Goal: Task Accomplishment & Management: Manage account settings

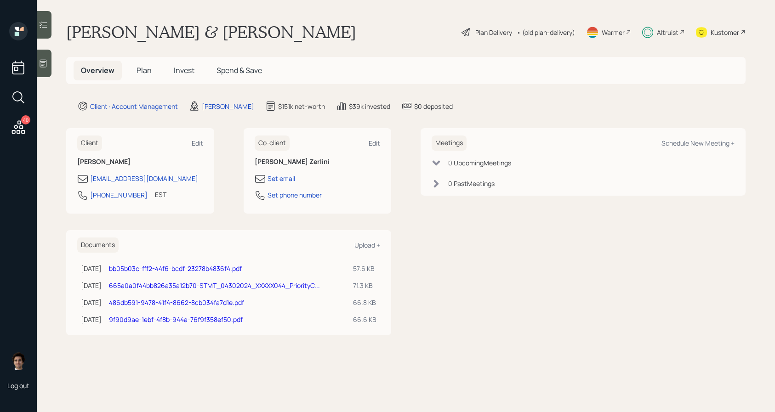
click at [144, 77] on h5 "Plan" at bounding box center [144, 71] width 30 height 20
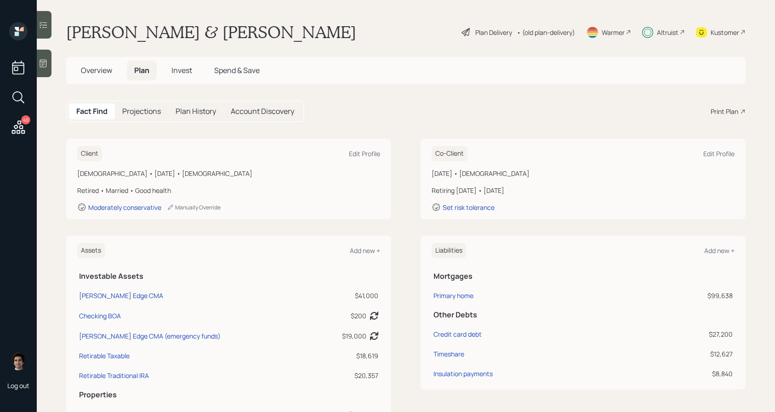
click at [144, 77] on h5 "Plan" at bounding box center [142, 71] width 30 height 20
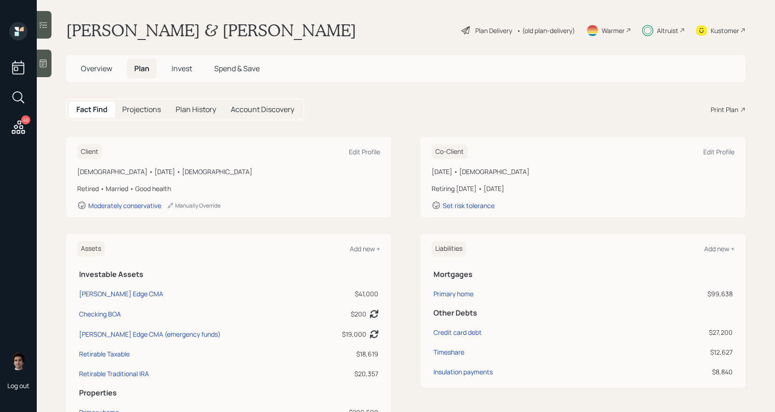
click at [188, 74] on h5 "Invest" at bounding box center [181, 69] width 35 height 20
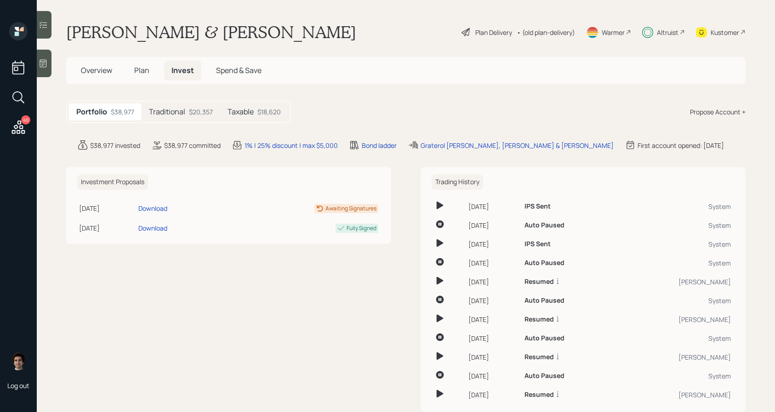
click at [224, 113] on div "Taxable $18,620" at bounding box center [254, 111] width 68 height 17
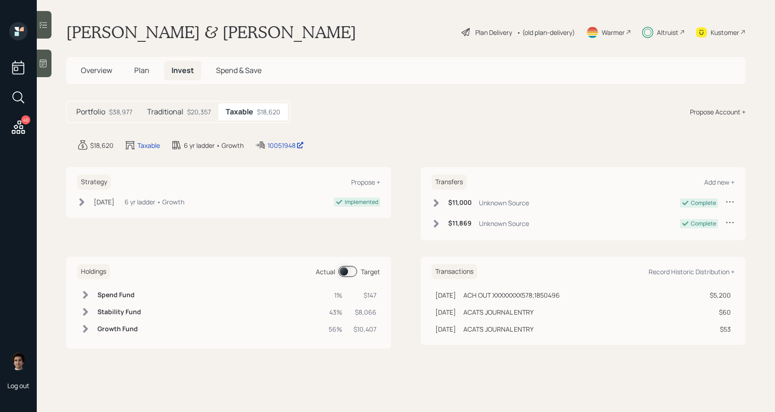
click at [199, 113] on div "$20,357" at bounding box center [199, 112] width 24 height 10
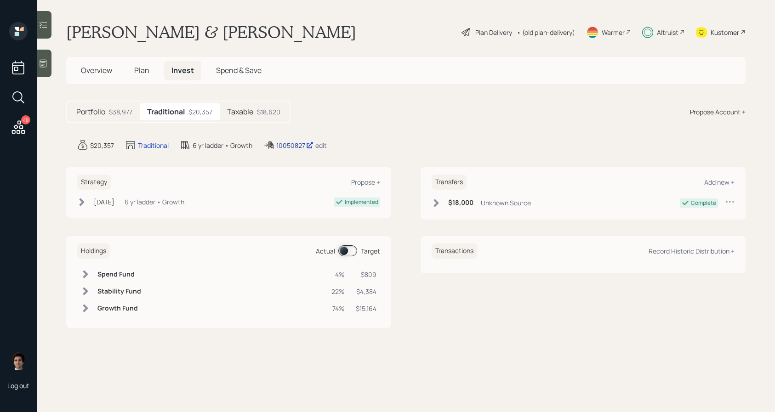
click at [280, 144] on div "10050827" at bounding box center [294, 146] width 37 height 10
click at [251, 108] on h5 "Taxable" at bounding box center [240, 112] width 26 height 9
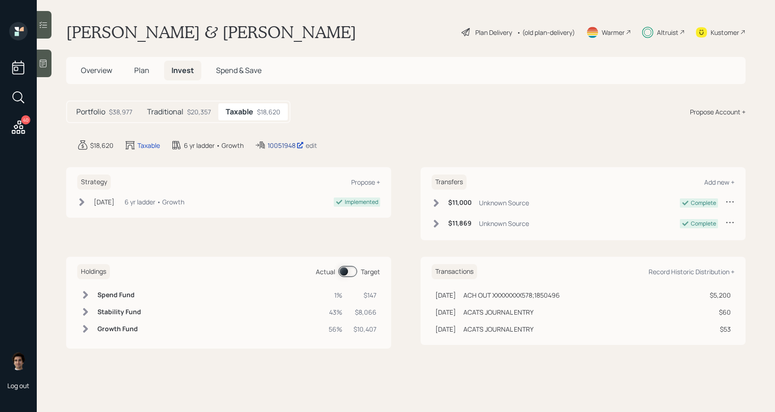
click at [277, 146] on div "10051948" at bounding box center [285, 146] width 36 height 10
click at [147, 75] on h5 "Plan" at bounding box center [142, 71] width 30 height 20
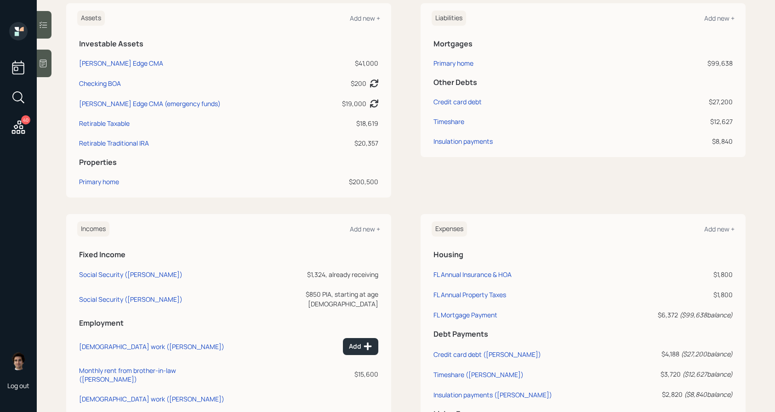
scroll to position [241, 0]
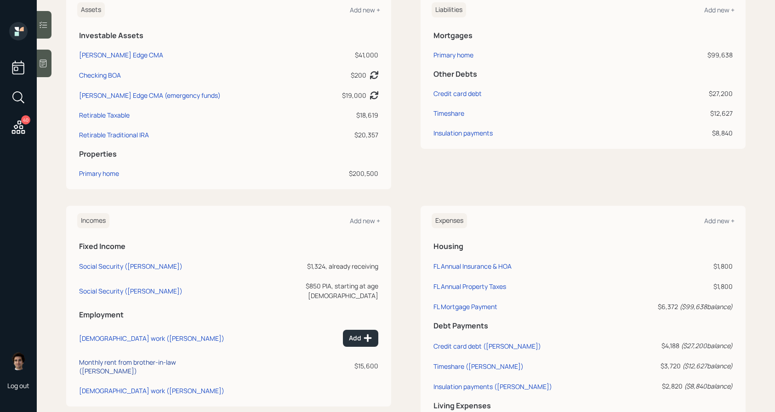
click at [147, 358] on div "Monthly rent from brother-in-law ([PERSON_NAME])" at bounding box center [155, 366] width 153 height 17
select select "other"
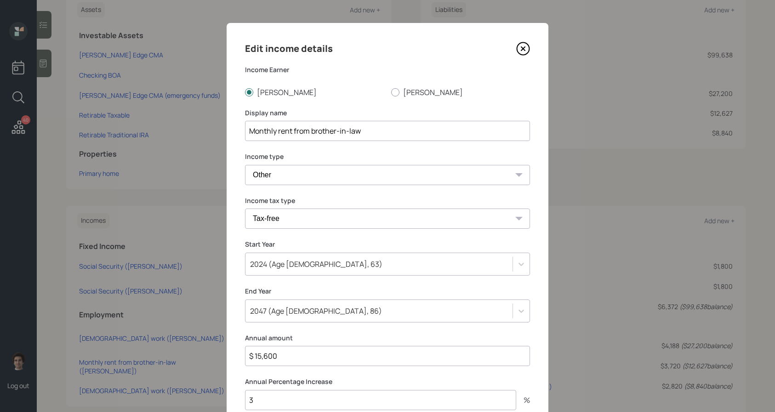
click at [520, 55] on icon at bounding box center [523, 49] width 14 height 14
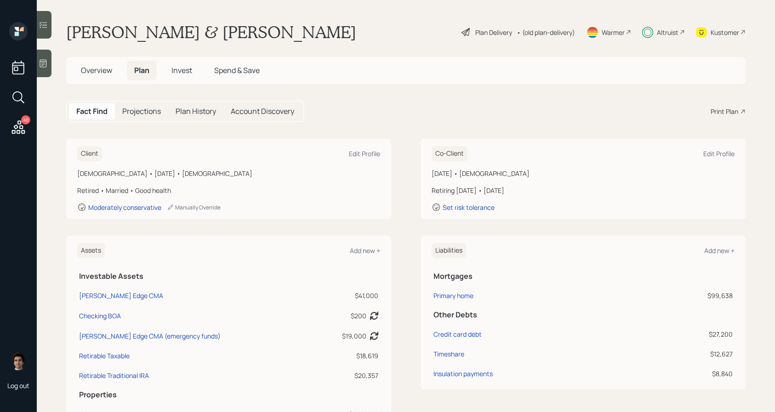
click at [99, 79] on h5 "Overview" at bounding box center [97, 71] width 46 height 20
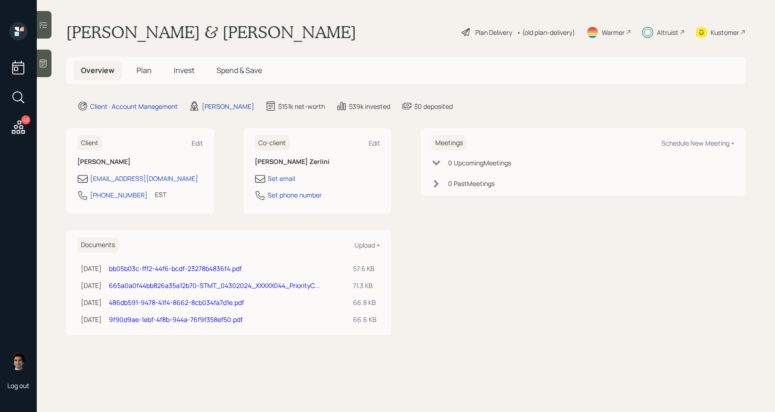
click at [135, 82] on div "Overview Plan Invest Spend & Save" at bounding box center [405, 70] width 679 height 27
click at [145, 79] on h5 "Plan" at bounding box center [144, 71] width 30 height 20
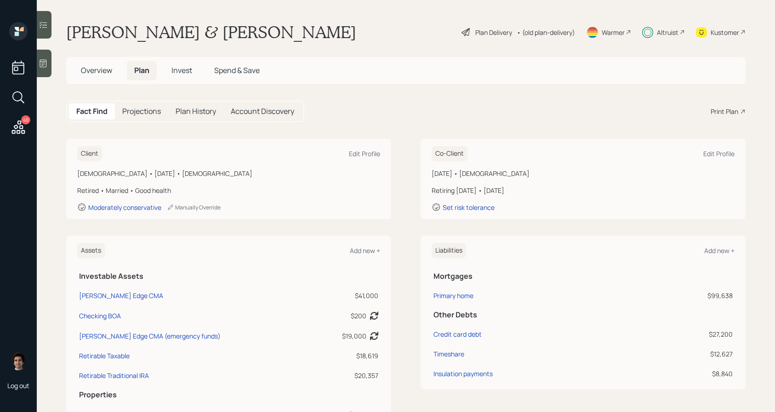
click at [489, 42] on div "Plan Delivery • (old plan-delivery)" at bounding box center [517, 32] width 115 height 20
click at [489, 30] on div "Plan Delivery" at bounding box center [493, 33] width 37 height 10
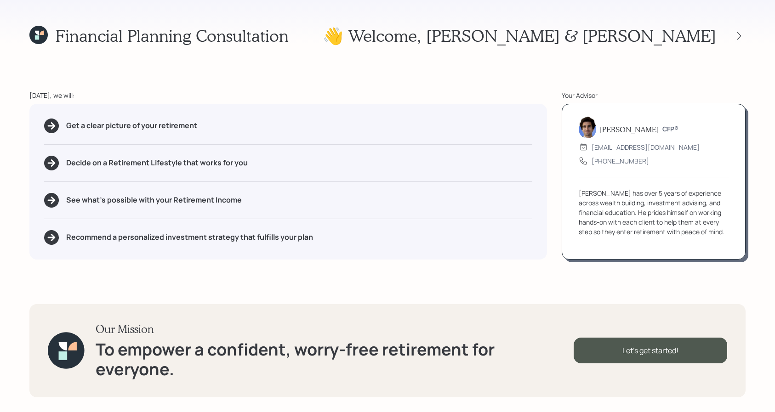
click at [741, 29] on div at bounding box center [730, 35] width 29 height 13
click at [741, 34] on icon at bounding box center [738, 35] width 9 height 9
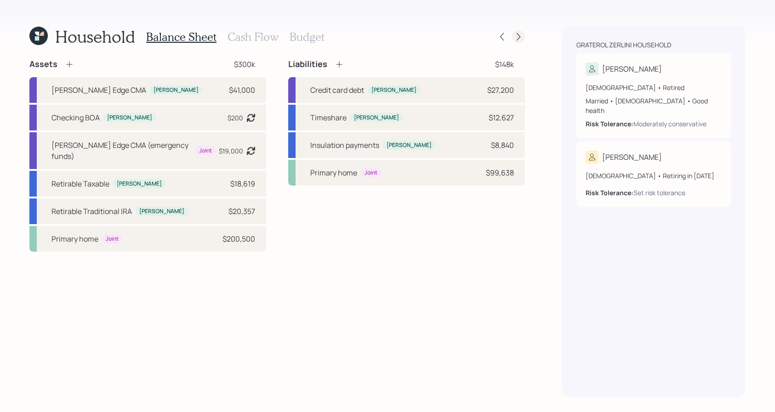
click at [518, 42] on div at bounding box center [518, 36] width 13 height 13
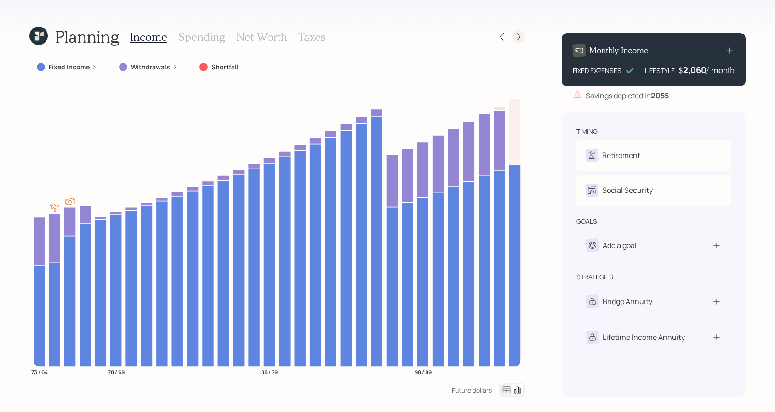
click at [517, 38] on icon at bounding box center [518, 36] width 9 height 9
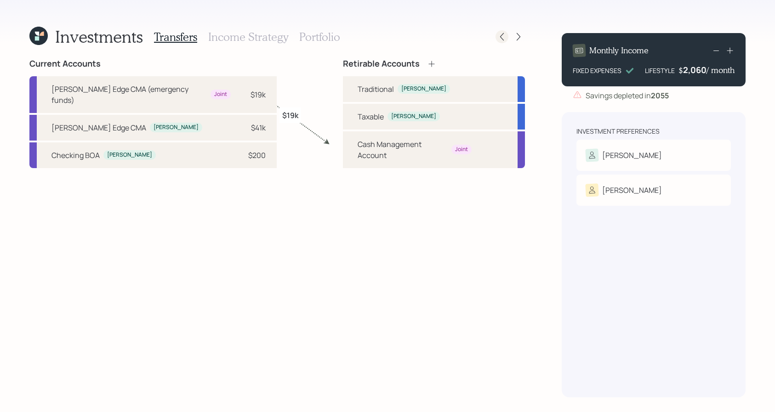
click at [499, 37] on icon at bounding box center [501, 36] width 9 height 9
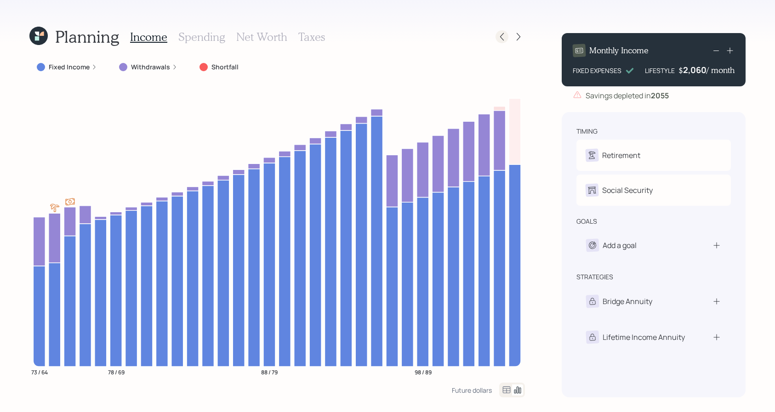
click at [500, 39] on icon at bounding box center [501, 36] width 9 height 9
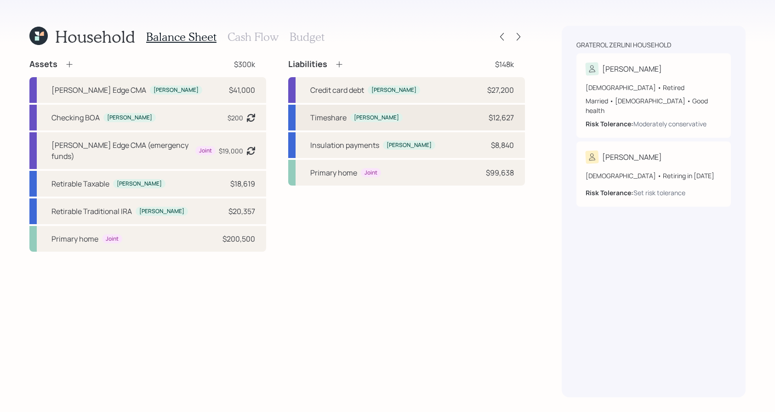
click at [437, 125] on div "Timeshare [PERSON_NAME] $12,627" at bounding box center [406, 118] width 237 height 26
select select "other"
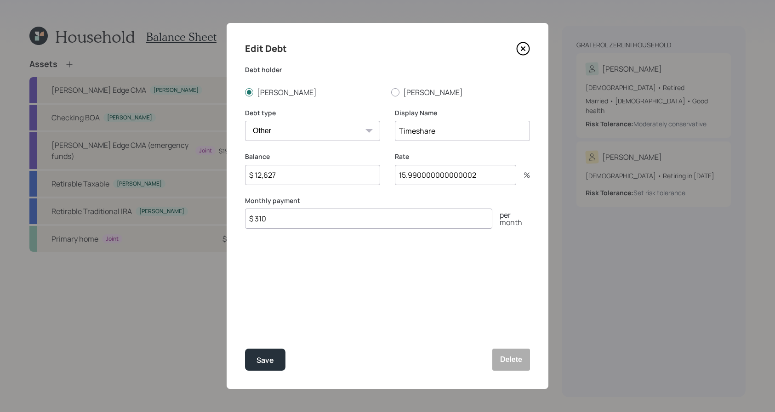
click at [368, 129] on div "Car Credit Card Medical Student Other" at bounding box center [312, 131] width 135 height 20
click at [372, 104] on div "Edit Debt Debt holder [PERSON_NAME] Debt type Car Credit Card Medical Student O…" at bounding box center [387, 206] width 322 height 366
click at [520, 45] on icon at bounding box center [523, 49] width 14 height 14
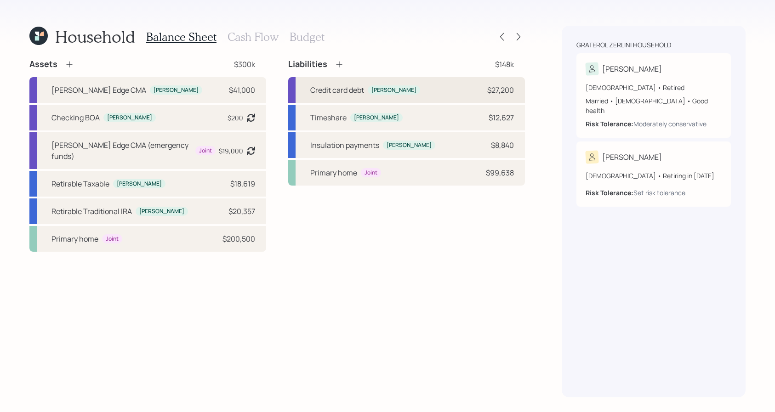
click at [381, 88] on div "[PERSON_NAME]" at bounding box center [393, 90] width 45 height 8
select select "credit_card"
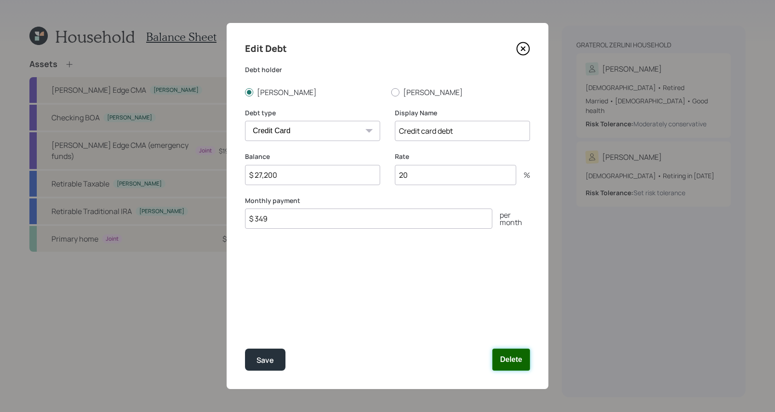
click at [510, 370] on button "Delete" at bounding box center [511, 360] width 38 height 22
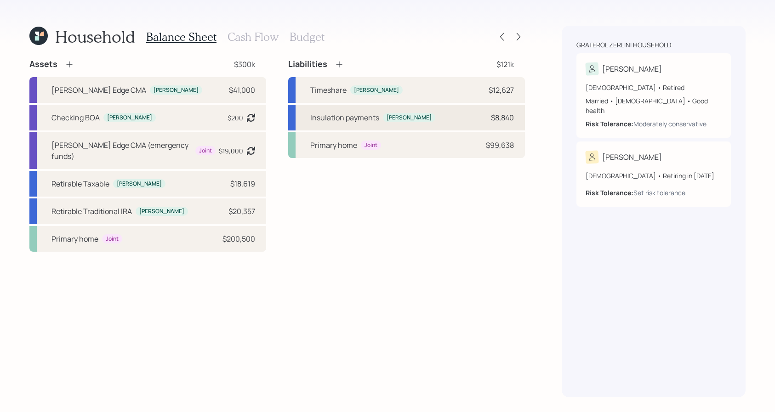
click at [376, 117] on div "Insulation payments" at bounding box center [344, 117] width 69 height 11
select select "other"
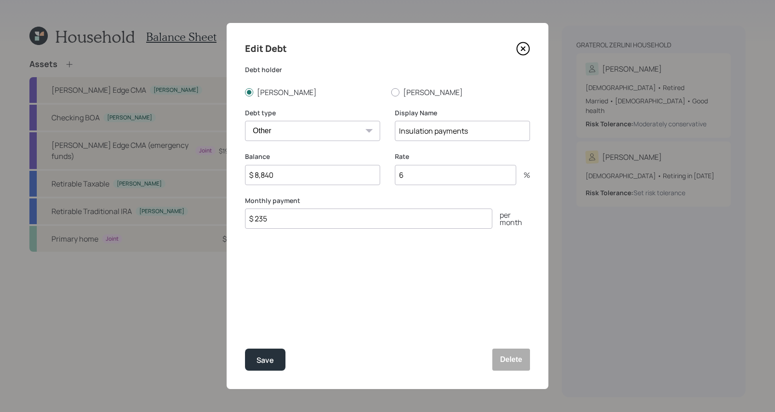
click at [524, 58] on div "Edit Debt Debt holder [PERSON_NAME] Debt type Car Credit Card Medical Student O…" at bounding box center [387, 206] width 322 height 366
click at [524, 50] on icon at bounding box center [523, 49] width 4 height 4
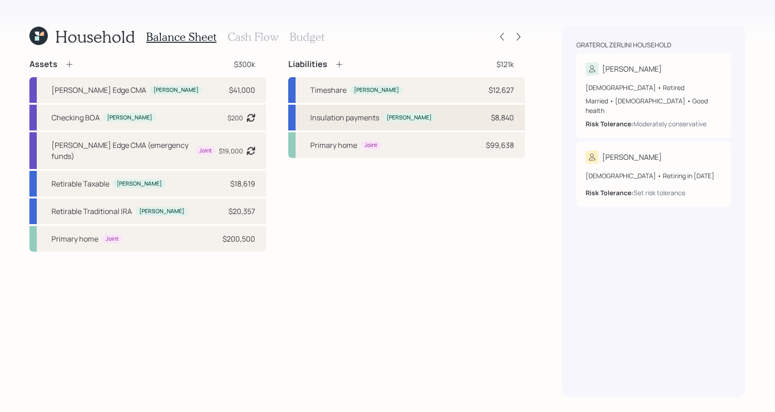
click at [453, 116] on div "Insulation payments [PERSON_NAME] $8,840" at bounding box center [406, 118] width 237 height 26
select select "other"
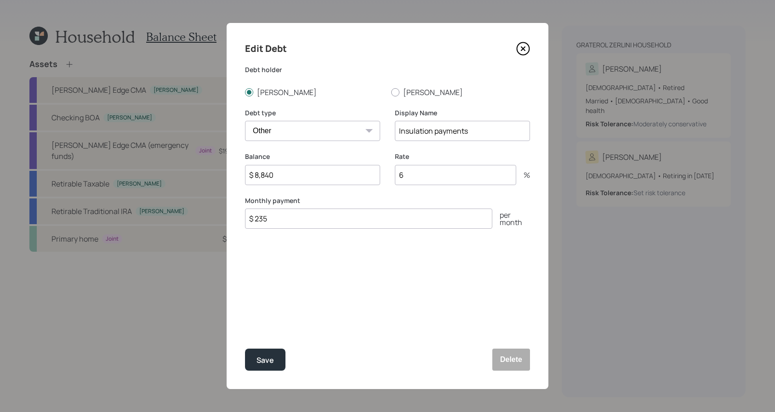
click at [272, 230] on div "Edit Debt Debt holder [PERSON_NAME] Debt type Car Credit Card Medical Student O…" at bounding box center [387, 206] width 322 height 366
drag, startPoint x: 272, startPoint y: 221, endPoint x: 179, endPoint y: 209, distance: 94.1
click at [179, 209] on div "Edit Debt Debt holder [PERSON_NAME] Debt type Car Credit Card Medical Student O…" at bounding box center [387, 206] width 775 height 412
type input "$ 300"
click at [245, 349] on button "Save" at bounding box center [265, 360] width 40 height 22
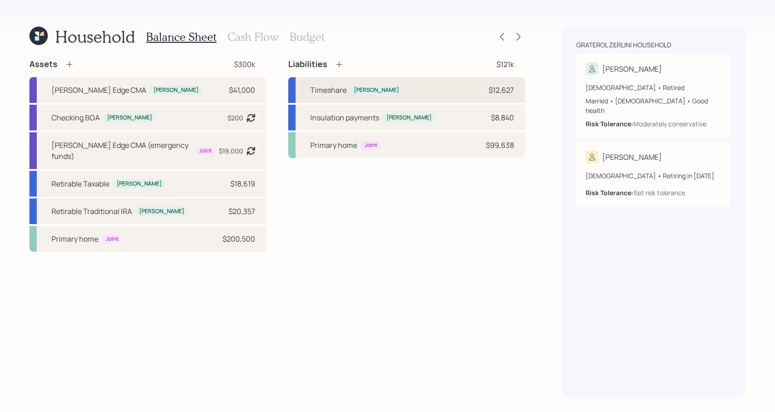
click at [400, 94] on div "Timeshare [PERSON_NAME] $12,627" at bounding box center [406, 90] width 237 height 26
select select "other"
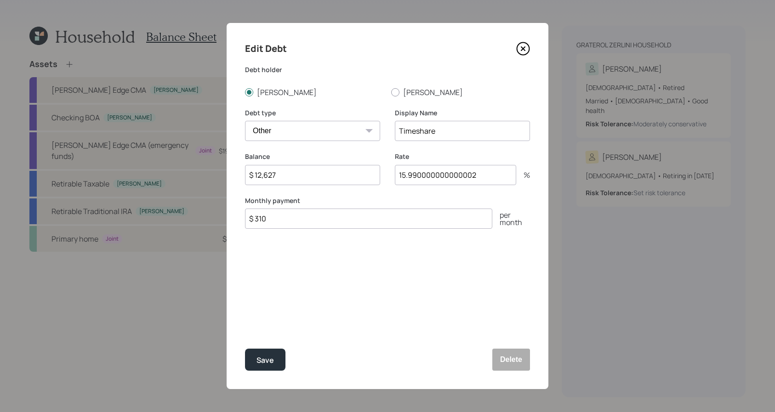
click at [520, 46] on icon at bounding box center [523, 49] width 14 height 14
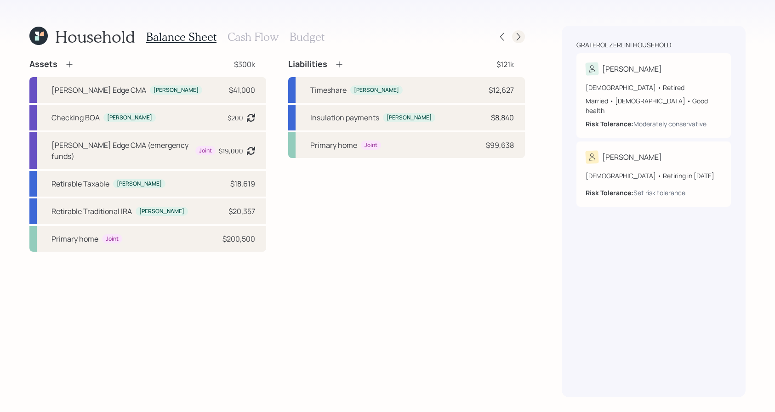
click at [522, 35] on icon at bounding box center [518, 36] width 9 height 9
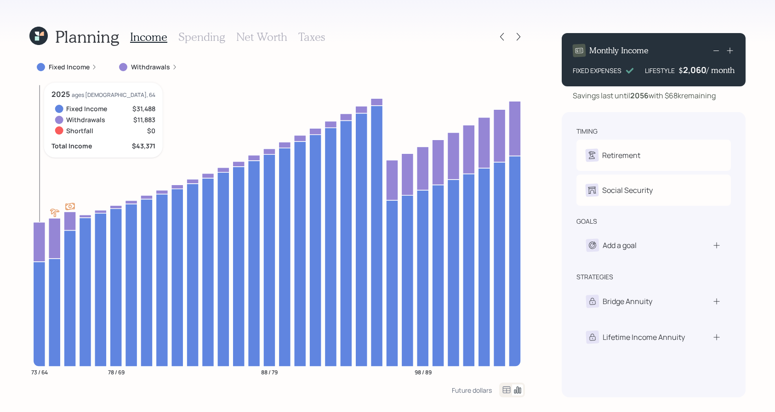
click at [34, 242] on icon at bounding box center [39, 242] width 12 height 40
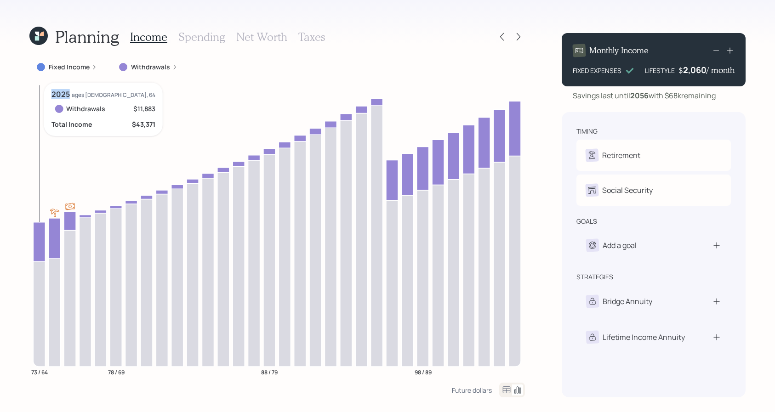
click at [34, 242] on icon at bounding box center [39, 242] width 12 height 40
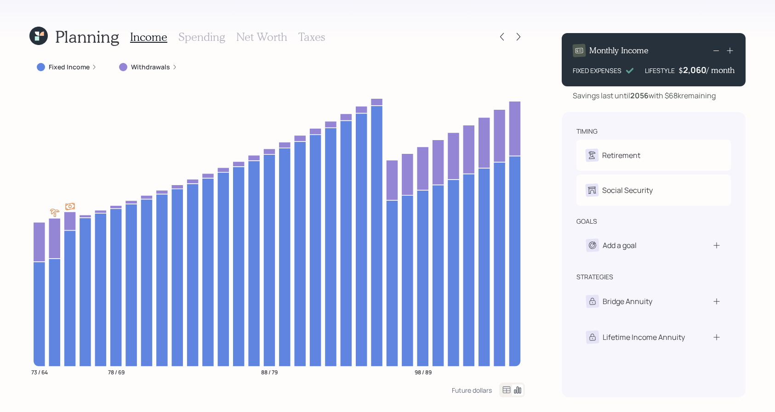
click at [149, 64] on label "Withdrawals" at bounding box center [150, 66] width 39 height 9
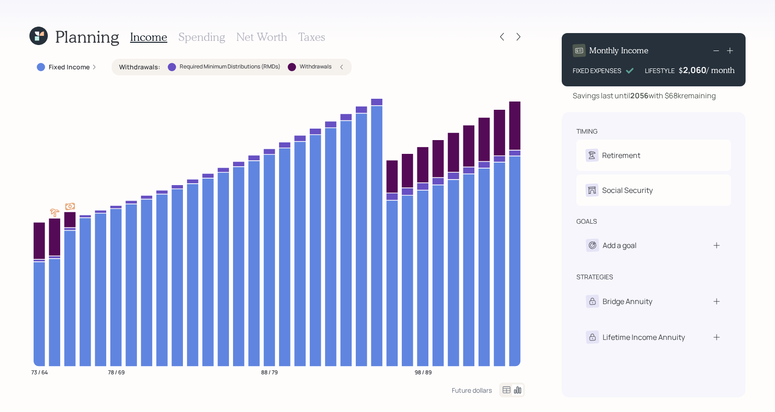
click at [148, 65] on label "Withdrawals :" at bounding box center [139, 66] width 41 height 9
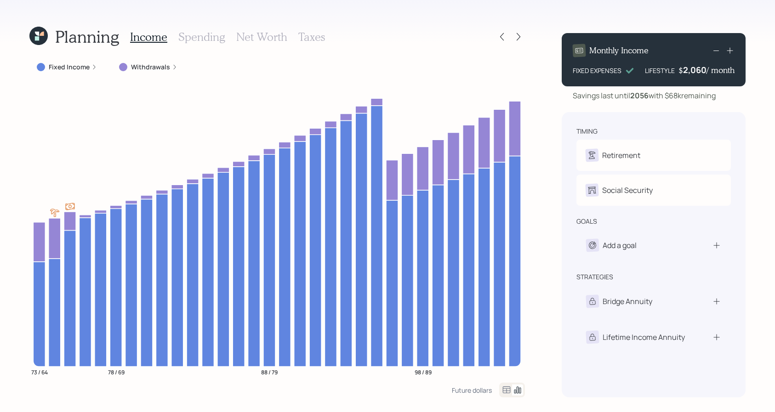
click at [148, 65] on label "Withdrawals" at bounding box center [150, 66] width 39 height 9
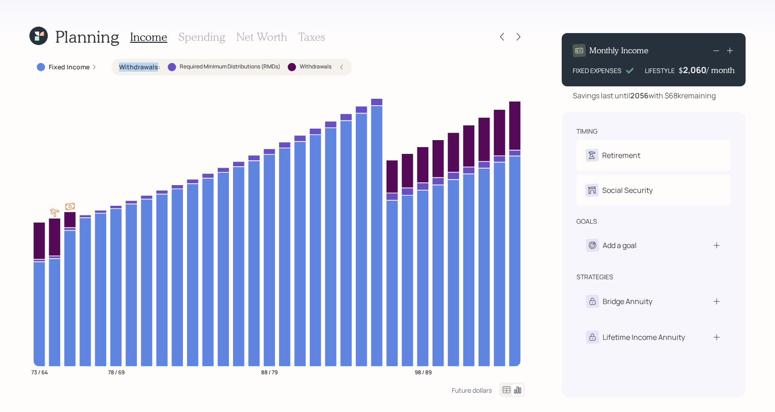
click at [148, 65] on label "Withdrawals :" at bounding box center [139, 66] width 41 height 9
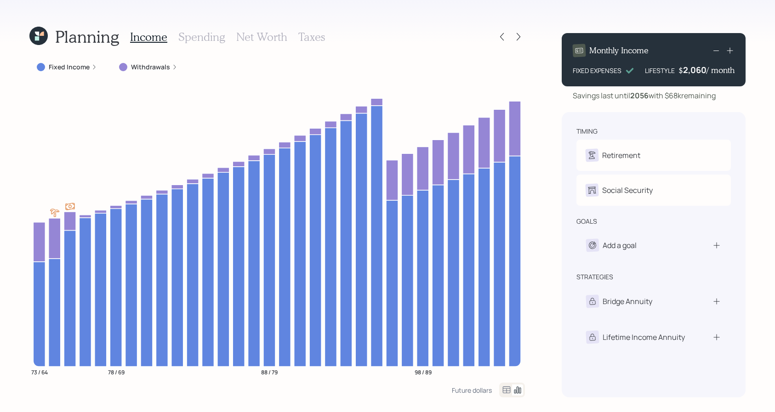
click at [148, 71] on label "Withdrawals" at bounding box center [150, 66] width 39 height 9
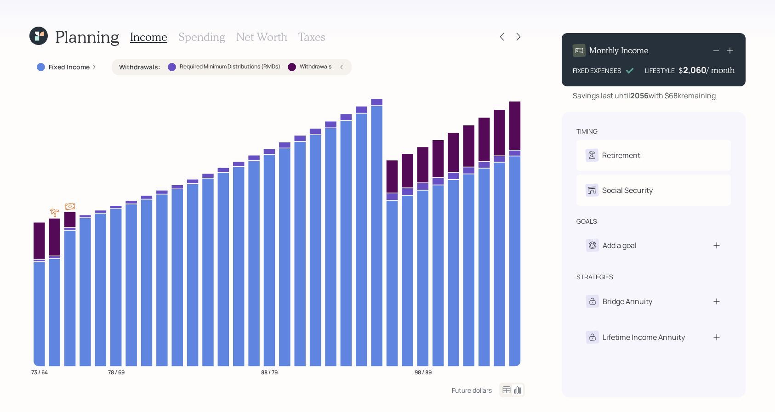
click at [150, 67] on label "Withdrawals :" at bounding box center [139, 66] width 41 height 9
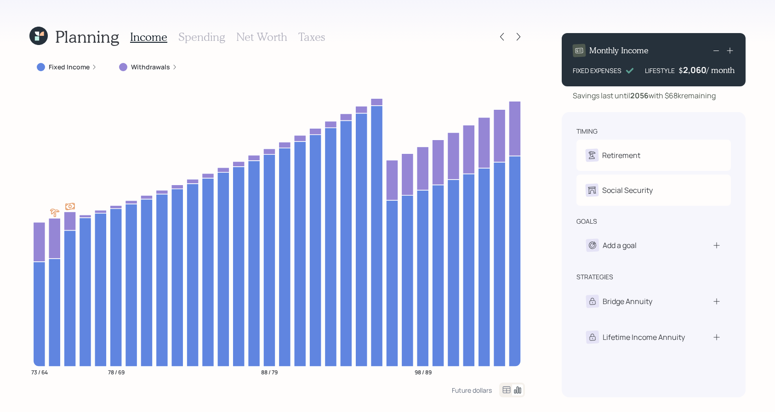
click at [168, 71] on label "Withdrawals" at bounding box center [150, 66] width 39 height 9
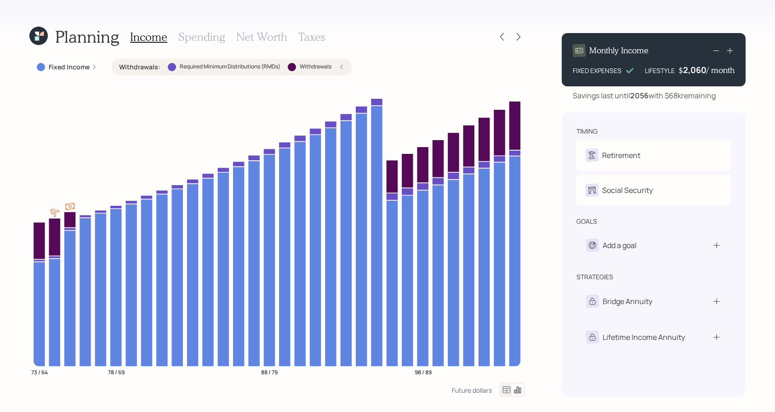
click at [168, 71] on div "Required Minimum Distributions (RMDs)" at bounding box center [224, 67] width 113 height 8
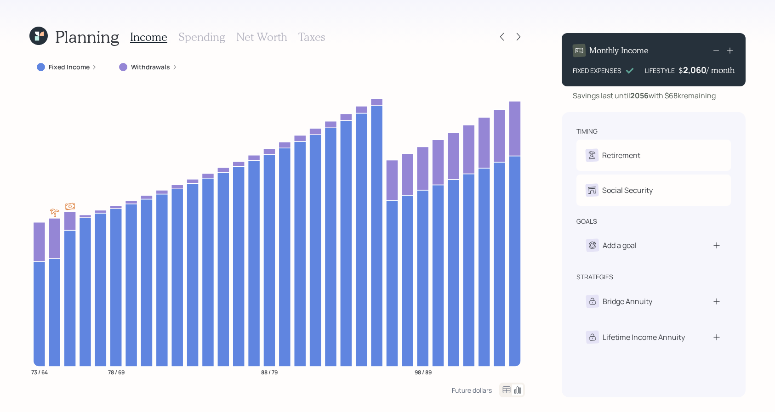
click at [168, 71] on label "Withdrawals" at bounding box center [150, 66] width 39 height 9
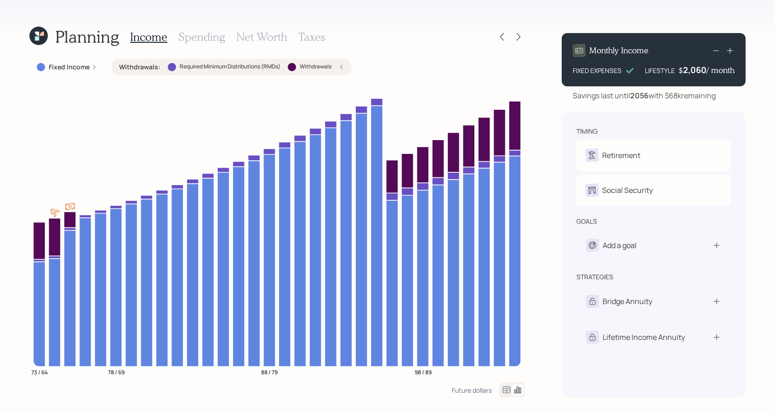
click at [170, 72] on div "Withdrawals : Required Minimum Distributions (RMDs) Withdrawals" at bounding box center [232, 67] width 240 height 17
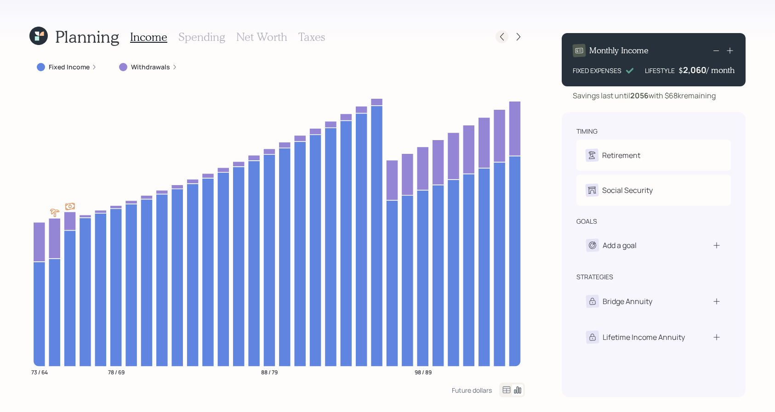
click at [503, 38] on icon at bounding box center [501, 36] width 9 height 9
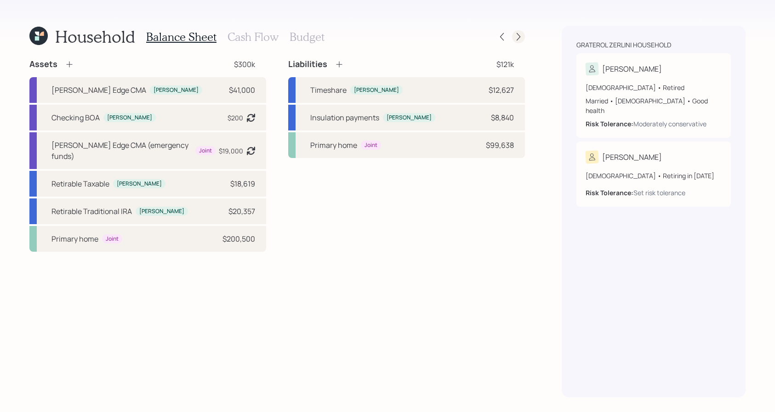
click at [518, 33] on icon at bounding box center [518, 36] width 9 height 9
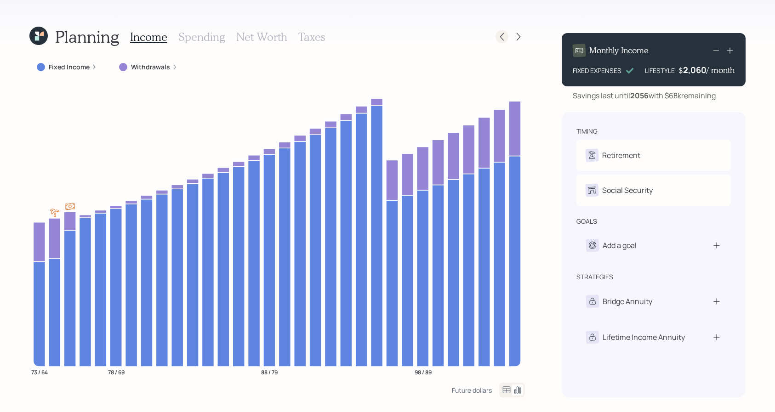
click at [498, 35] on icon at bounding box center [501, 36] width 9 height 9
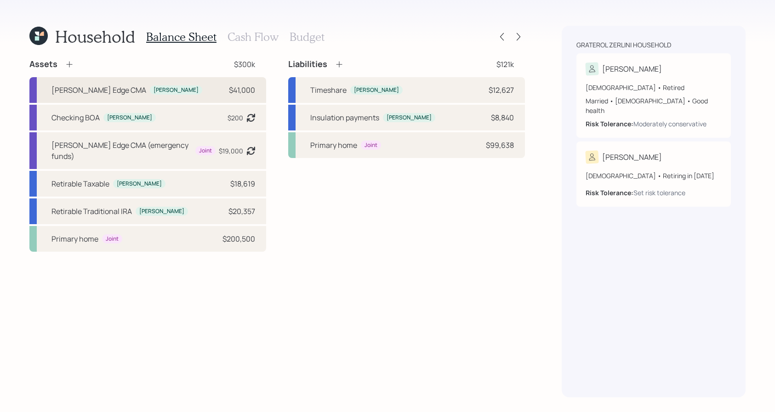
click at [174, 95] on div "[PERSON_NAME] Edge CMA [PERSON_NAME] $41,000" at bounding box center [147, 90] width 237 height 26
select select "cash"
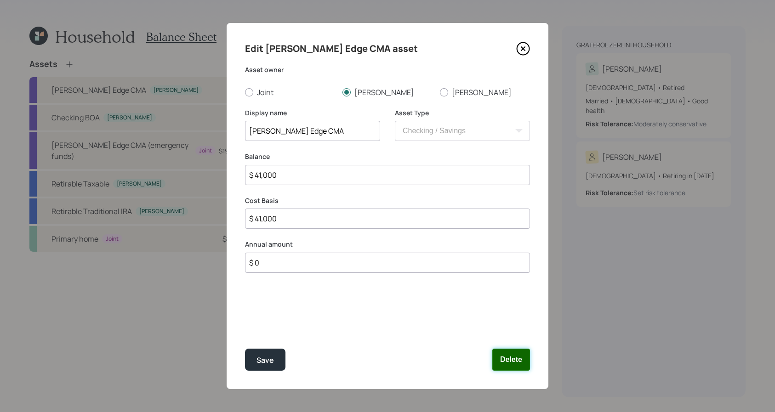
drag, startPoint x: 513, startPoint y: 365, endPoint x: 370, endPoint y: 142, distance: 264.8
click at [0, 0] on form "Asset owner Joint [PERSON_NAME] Display name [PERSON_NAME] Edge CMA Asset Type …" at bounding box center [0, 0] width 0 height 0
click at [525, 44] on icon at bounding box center [523, 49] width 14 height 14
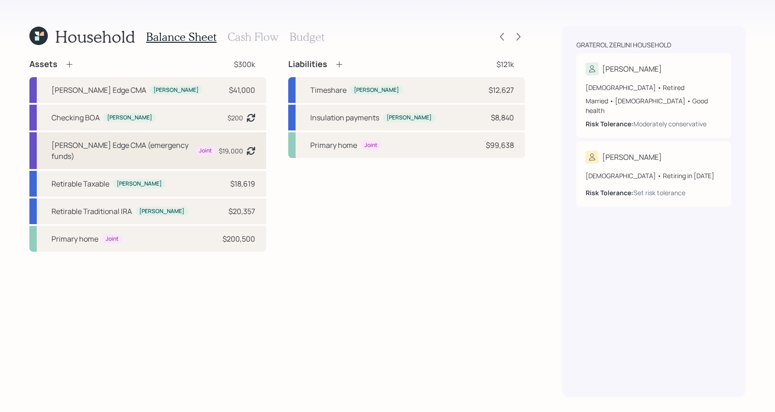
click at [125, 143] on div "[PERSON_NAME] Edge CMA (emergency funds)" at bounding box center [121, 151] width 140 height 22
select select "emergency_fund"
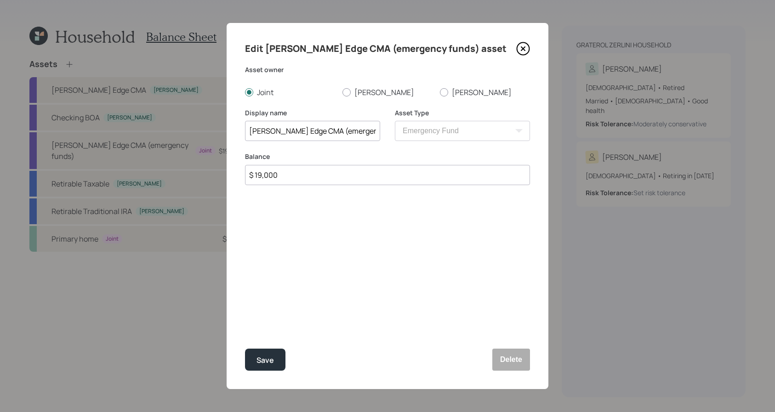
drag, startPoint x: 308, startPoint y: 174, endPoint x: 159, endPoint y: 174, distance: 149.3
click at [159, 174] on div "Edit [PERSON_NAME] Edge CMA (emergency funds) asset Asset owner Joint [PERSON_N…" at bounding box center [387, 206] width 775 height 412
type input "$ 24,000"
click at [245, 349] on button "Save" at bounding box center [265, 360] width 40 height 22
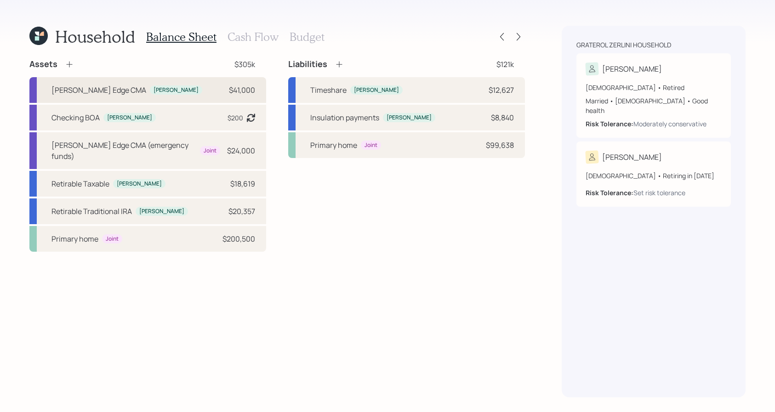
click at [193, 89] on div "[PERSON_NAME] Edge CMA [PERSON_NAME] $41,000" at bounding box center [147, 90] width 237 height 26
select select "cash"
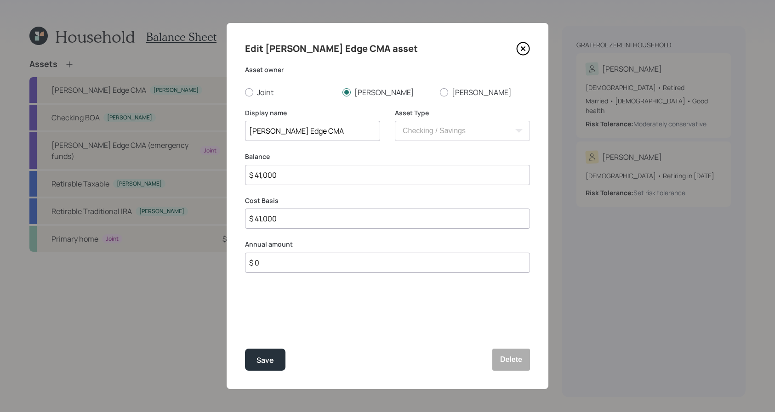
click at [482, 359] on div "Save Delete" at bounding box center [387, 360] width 285 height 22
click at [500, 360] on button "Delete" at bounding box center [511, 360] width 38 height 22
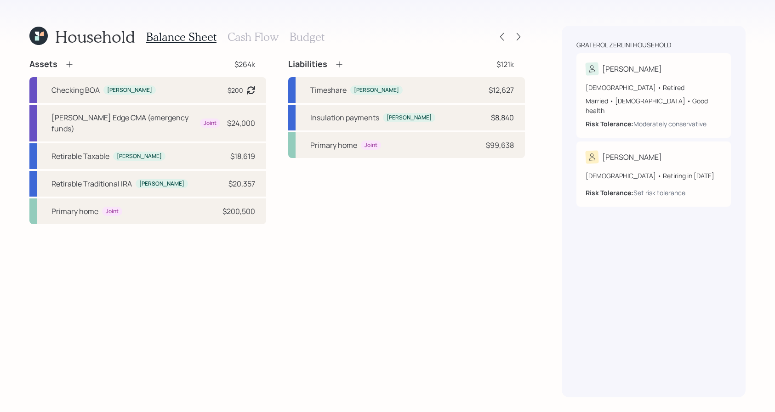
click at [520, 27] on div "Household Balance Sheet Cash Flow Budget" at bounding box center [276, 37] width 495 height 22
click at [520, 34] on icon at bounding box center [518, 36] width 9 height 9
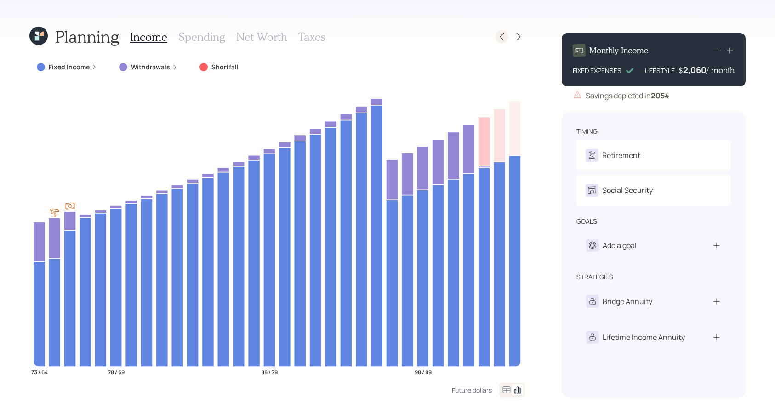
click at [504, 34] on icon at bounding box center [501, 36] width 9 height 9
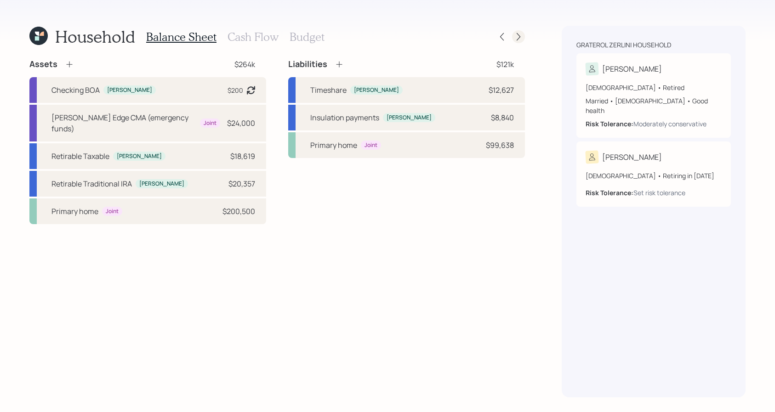
click at [520, 38] on icon at bounding box center [518, 36] width 9 height 9
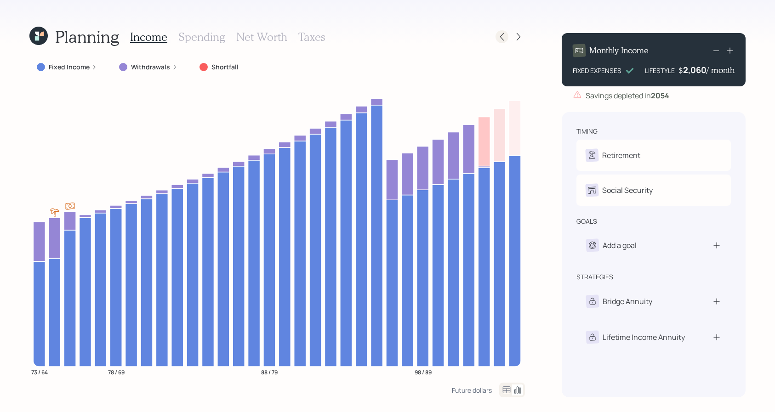
click at [500, 37] on icon at bounding box center [501, 36] width 9 height 9
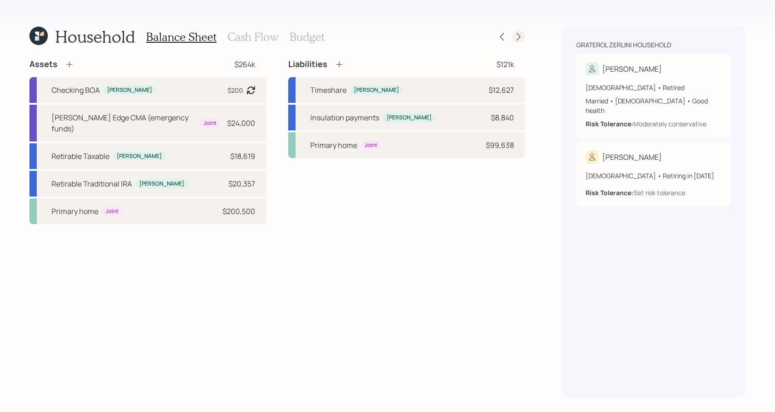
click at [515, 39] on icon at bounding box center [518, 36] width 9 height 9
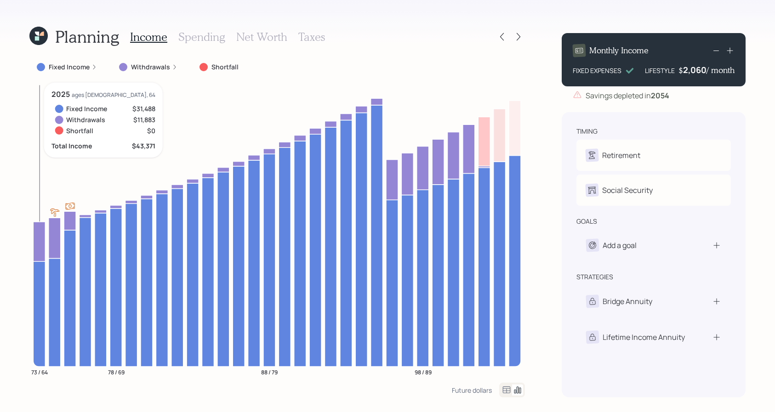
click at [38, 247] on icon at bounding box center [39, 242] width 12 height 40
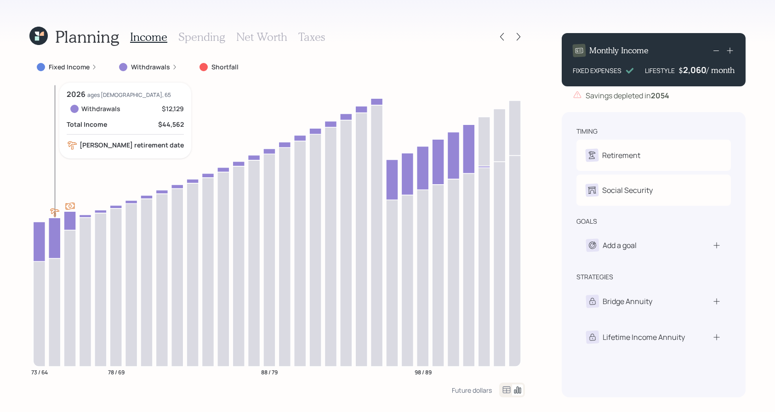
click at [60, 239] on icon at bounding box center [55, 238] width 12 height 40
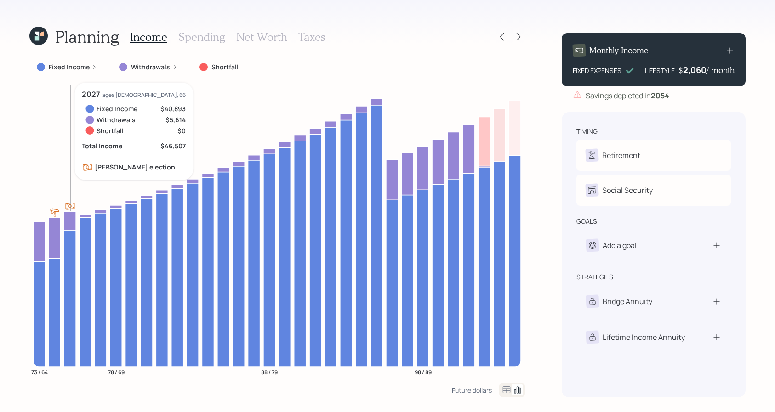
click at [78, 220] on icon "73 / 64 78 / 69 88 / 79 98 / 89" at bounding box center [276, 233] width 495 height 300
click at [68, 220] on icon at bounding box center [70, 220] width 12 height 19
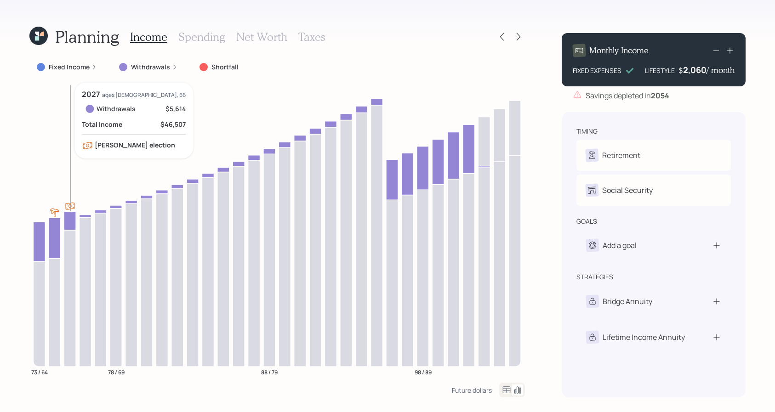
click at [66, 223] on icon at bounding box center [70, 220] width 12 height 19
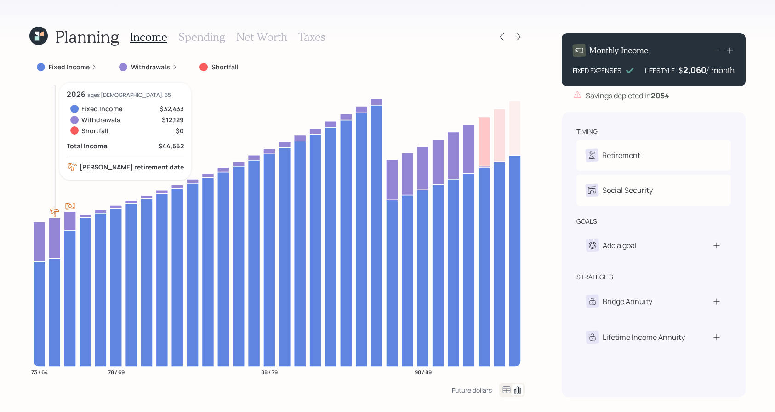
click at [50, 237] on icon at bounding box center [55, 238] width 12 height 40
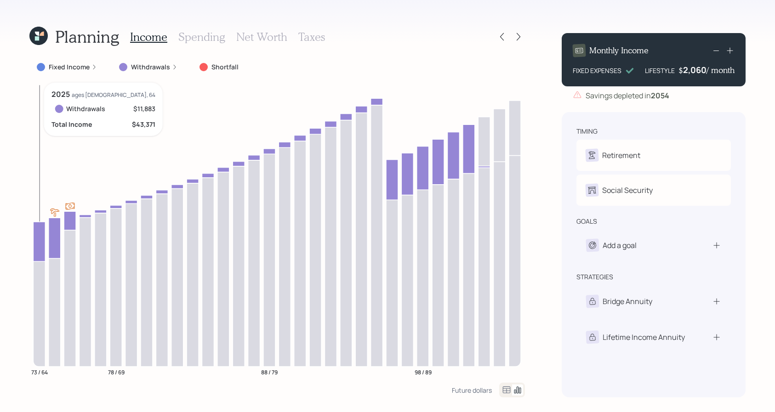
click at [40, 242] on icon at bounding box center [39, 242] width 12 height 40
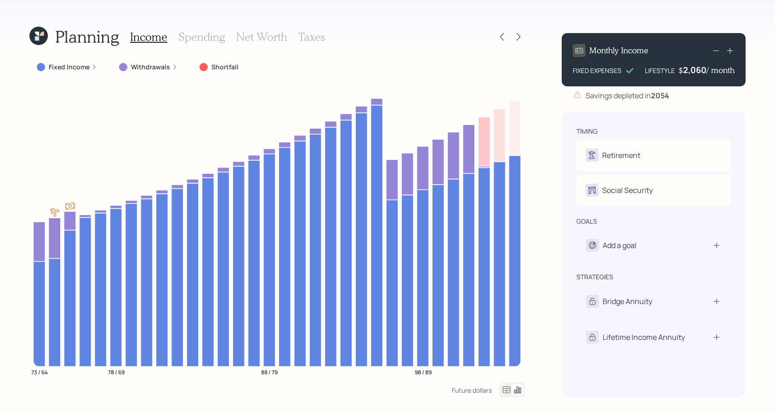
click at [20, 243] on div "Planning Income Spending Net Worth Taxes Fixed Income Withdrawals Shortfall 73 …" at bounding box center [387, 206] width 775 height 412
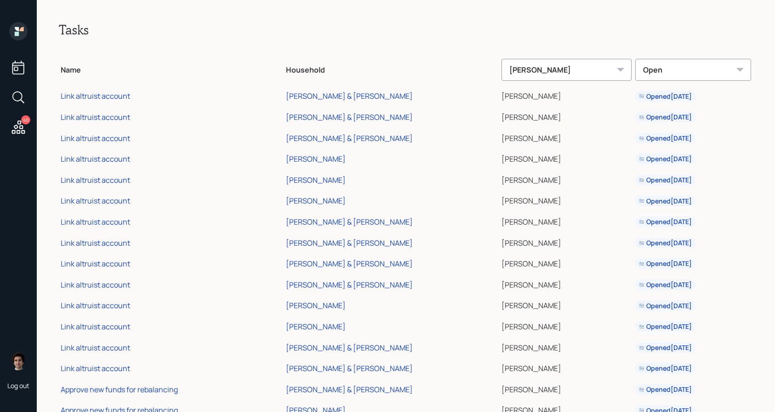
scroll to position [553, 0]
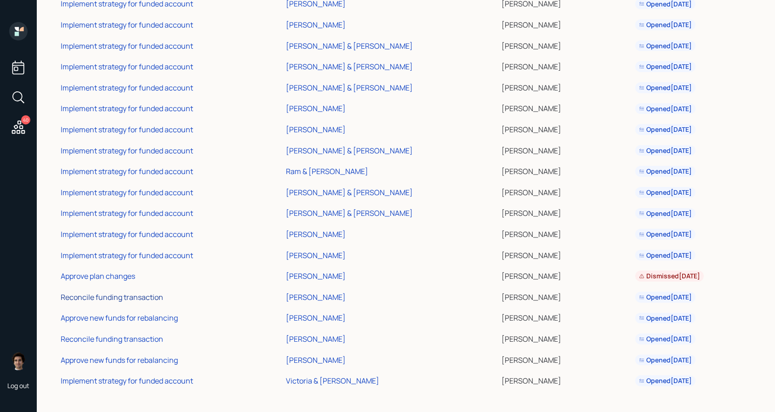
click at [158, 300] on div "Reconcile funding transaction" at bounding box center [112, 297] width 102 height 10
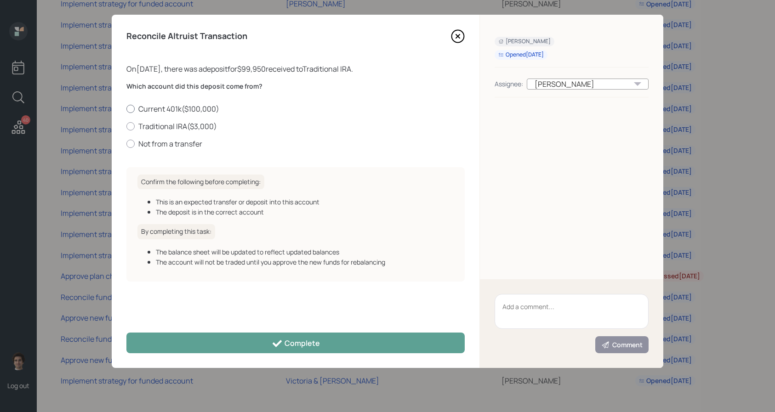
click at [193, 111] on label "Current 401k ( $100,000 )" at bounding box center [295, 109] width 338 height 10
click at [126, 109] on input "Current 401k ( $100,000 )" at bounding box center [126, 108] width 0 height 0
radio input "true"
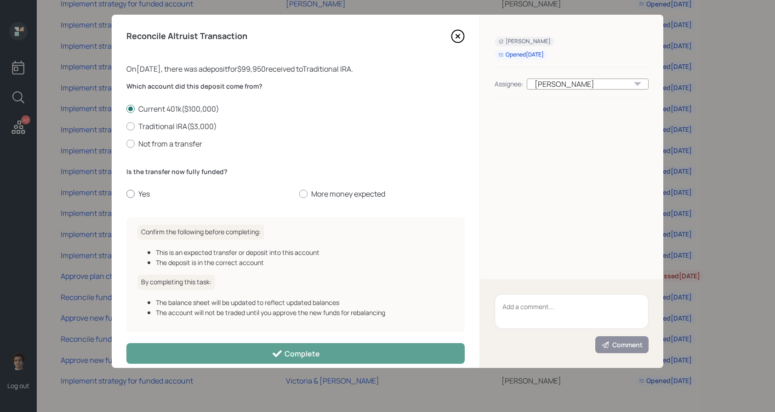
click at [139, 194] on label "Yes" at bounding box center [208, 194] width 165 height 10
click at [126, 194] on input "Yes" at bounding box center [126, 194] width 0 height 0
radio input "true"
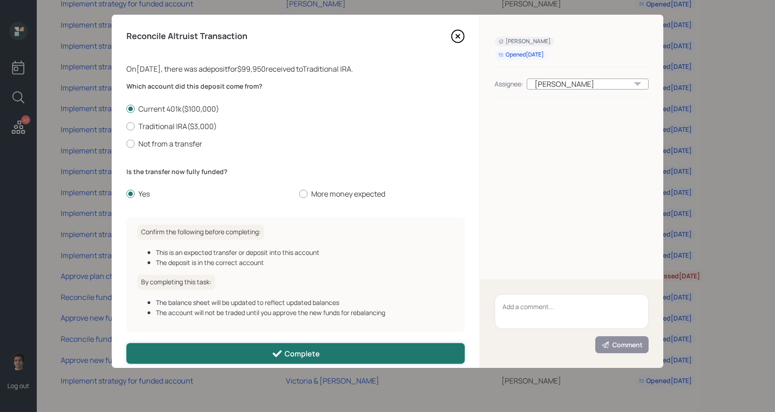
click at [311, 353] on div "Complete" at bounding box center [296, 353] width 48 height 11
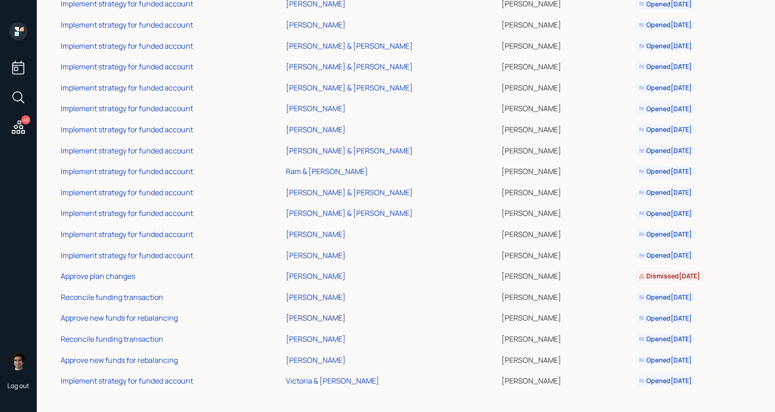
click at [329, 317] on div "Terry Gottshalk" at bounding box center [316, 318] width 60 height 10
